Goal: Check status: Check status

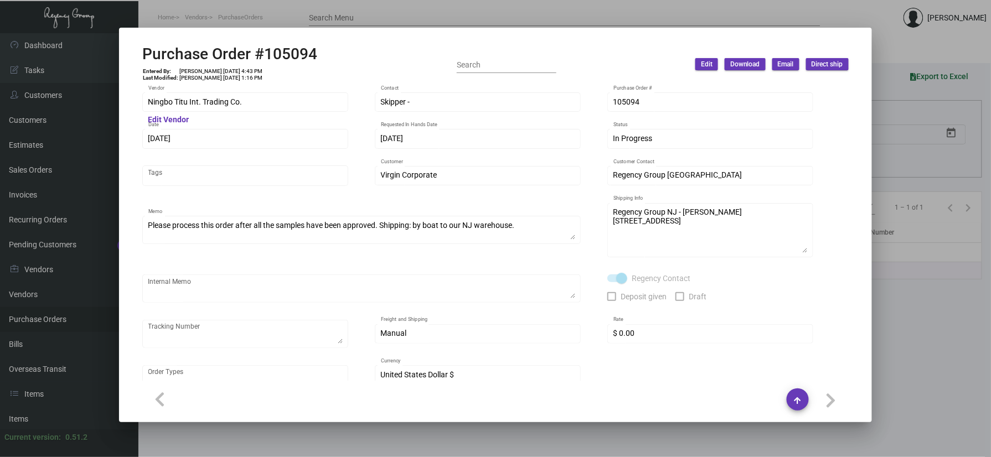
scroll to position [522, 0]
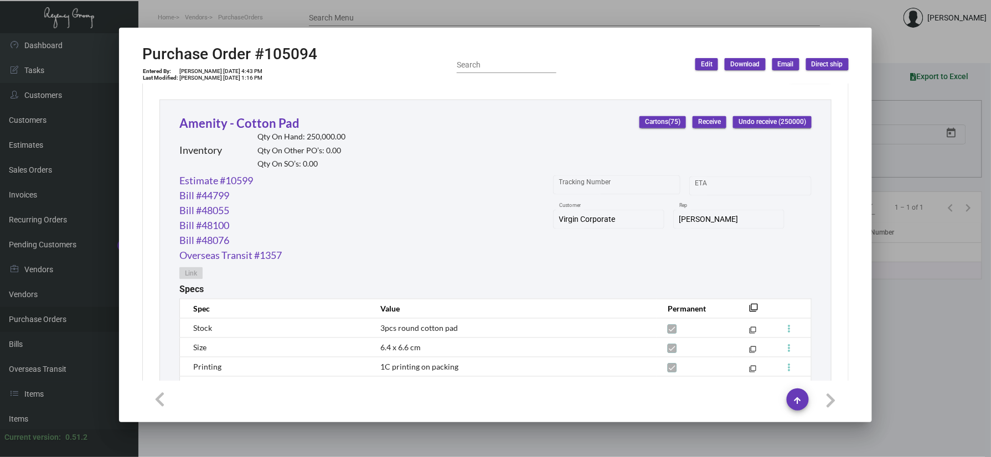
click at [80, 31] on div at bounding box center [495, 228] width 991 height 457
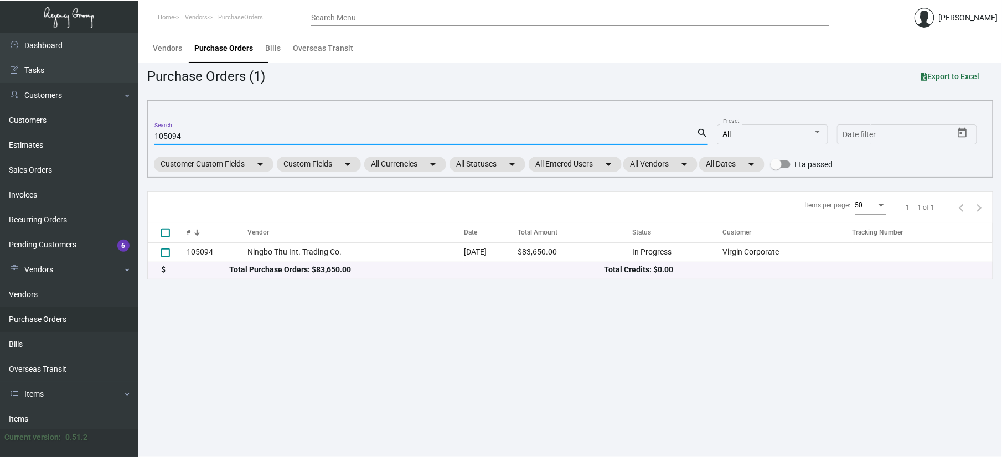
drag, startPoint x: 246, startPoint y: 137, endPoint x: 155, endPoint y: 136, distance: 90.8
click at [155, 136] on input "105094" at bounding box center [425, 136] width 542 height 9
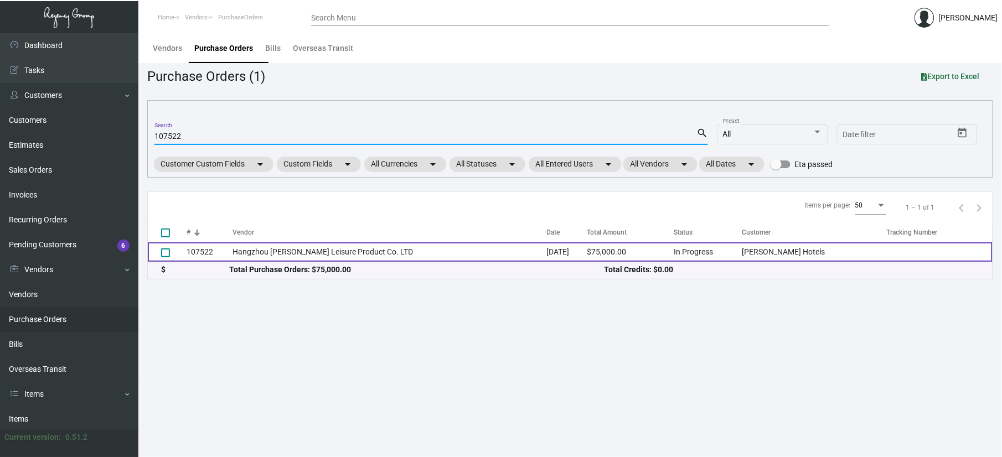
type input "107522"
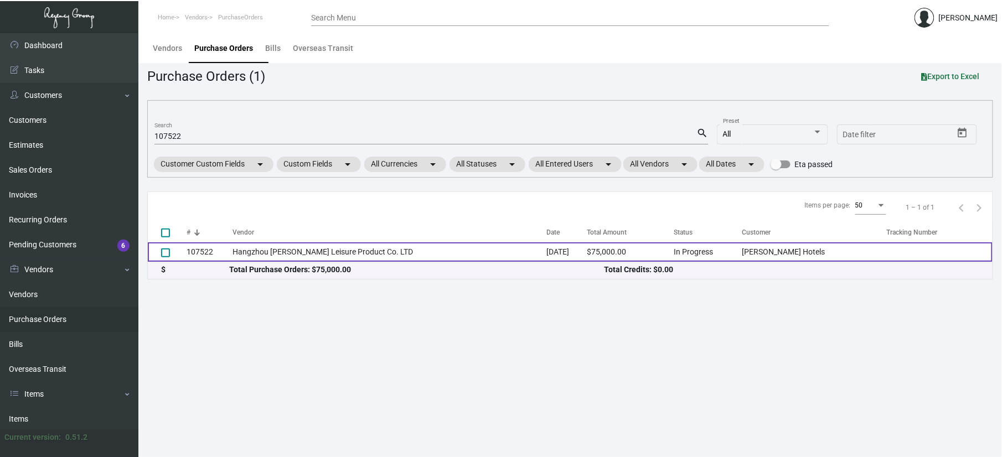
click at [341, 260] on td "Hangzhou [PERSON_NAME] Leisure Product Co. LTD" at bounding box center [389, 251] width 314 height 19
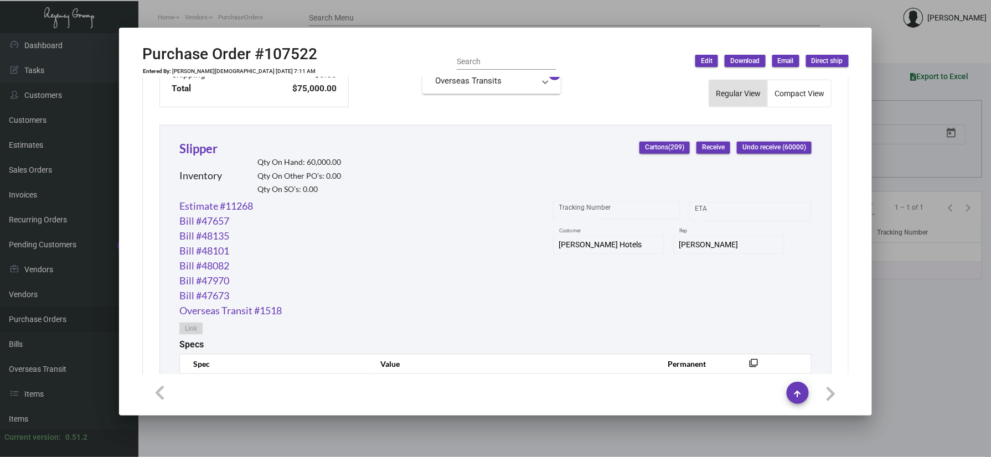
scroll to position [468, 0]
click at [195, 153] on link "Slipper" at bounding box center [198, 150] width 38 height 15
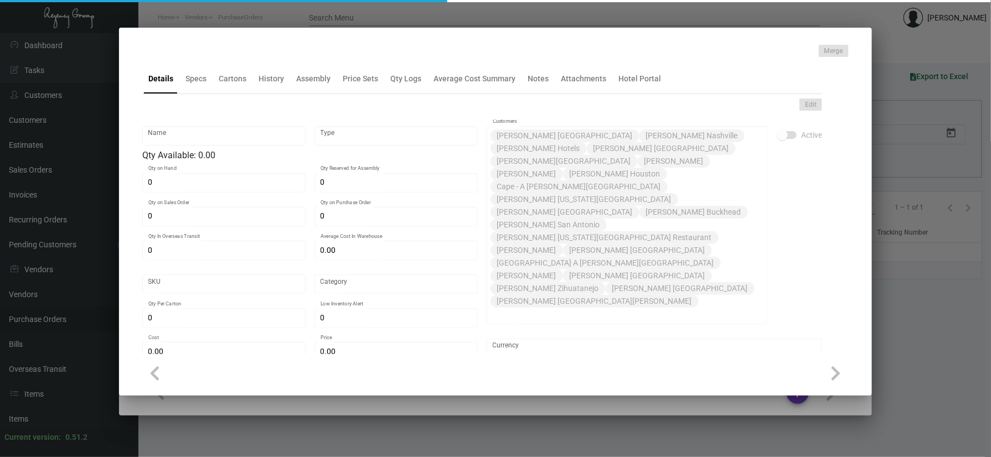
type input "Slipper"
type input "Inventory"
type input "60,000"
type input "15,000"
type input "10,000"
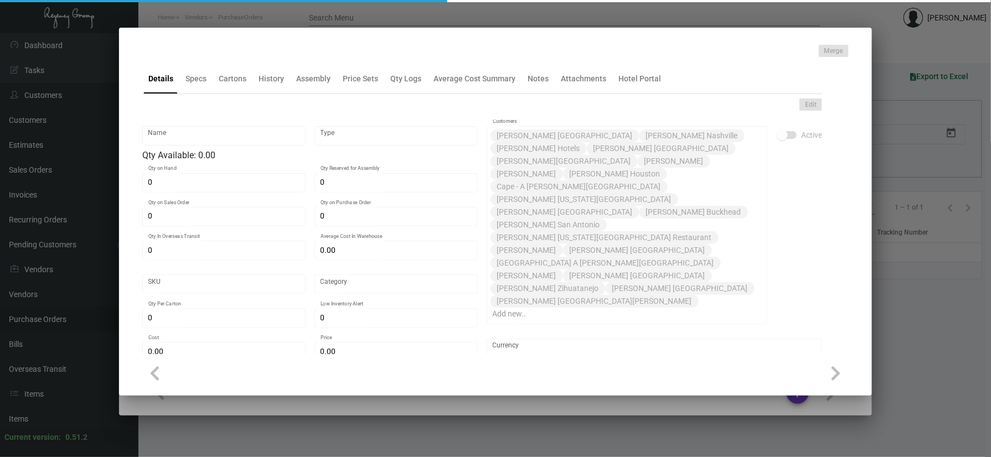
type input "$ 0.92239"
type input "3169"
type input "Overseas"
type input "100"
type input "4,500"
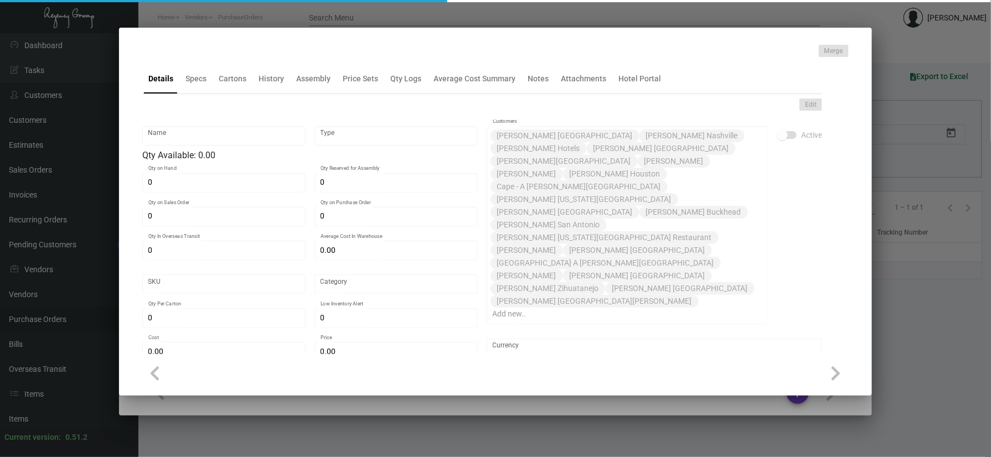
type input "$ 1.00"
type input "$ 2.09"
checkbox input "true"
type input "United States Dollar $"
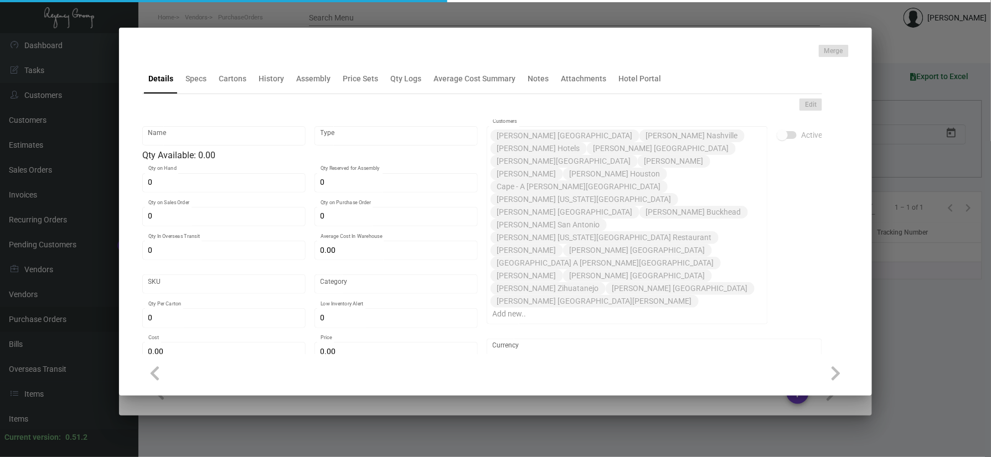
type input "$ 0.28"
type input "$ 0.00"
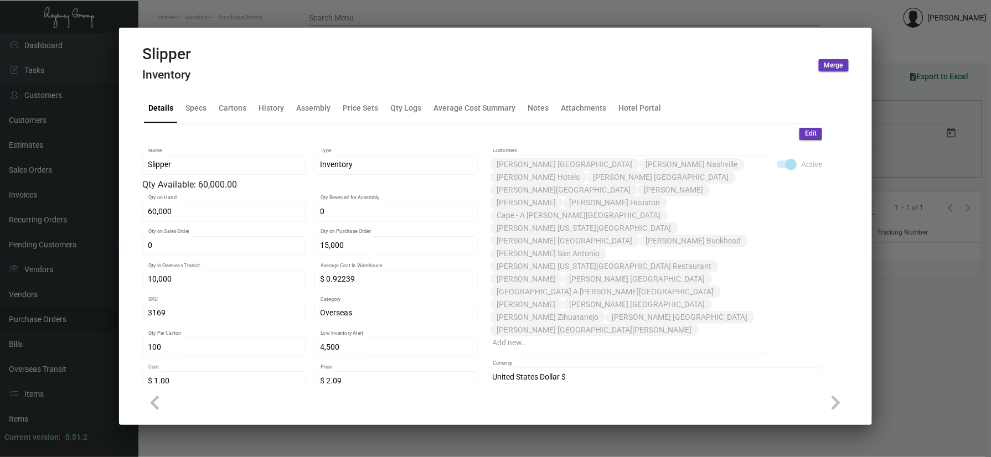
drag, startPoint x: 407, startPoint y: 91, endPoint x: 406, endPoint y: 111, distance: 19.4
click at [407, 96] on mat-tab-group "Details Specs Cartons History Assembly Price Sets Qty Logs Average Cost Summary…" at bounding box center [482, 234] width 706 height 297
click at [406, 111] on div "Qty Logs" at bounding box center [405, 108] width 31 height 12
